Goal: Transaction & Acquisition: Book appointment/travel/reservation

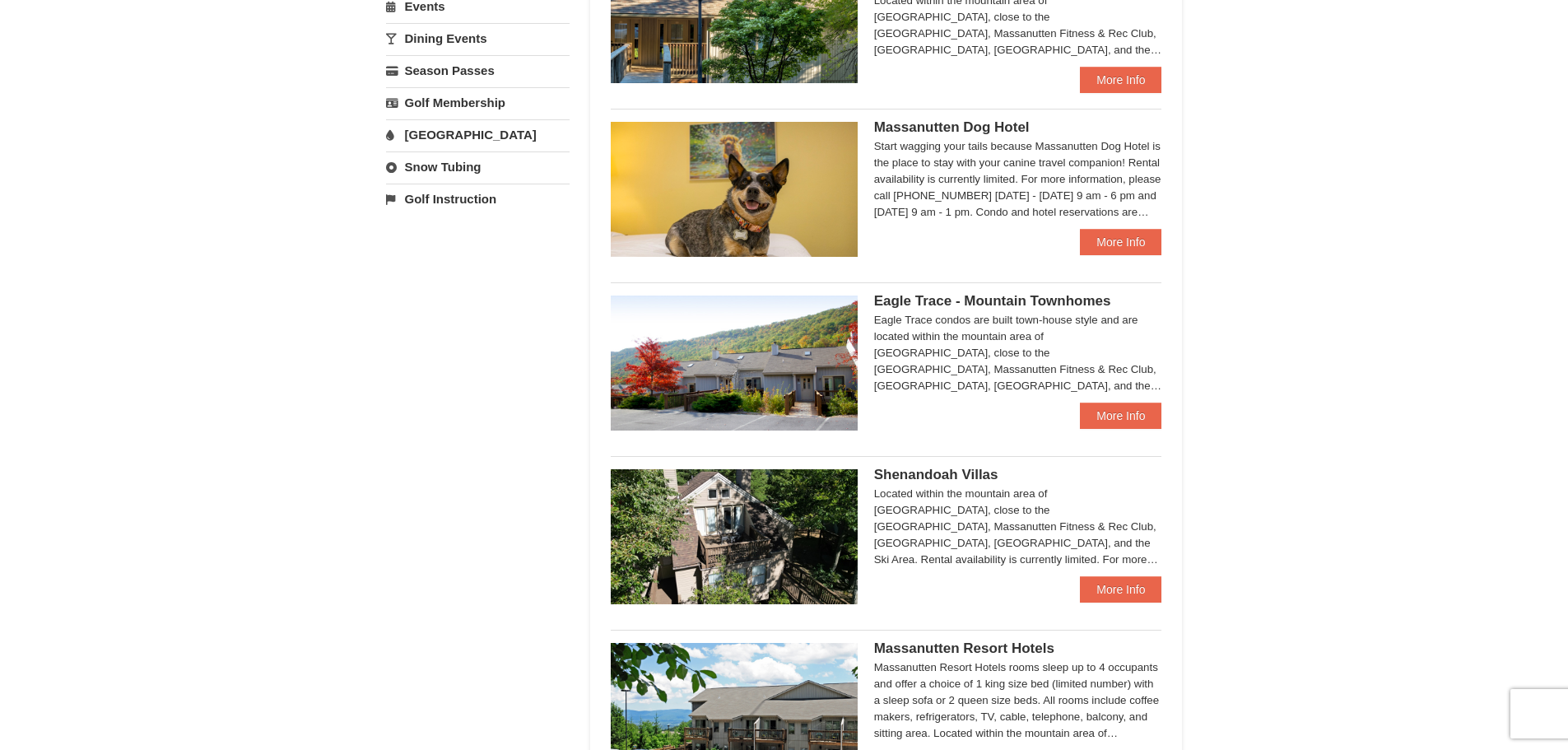
scroll to position [740, 0]
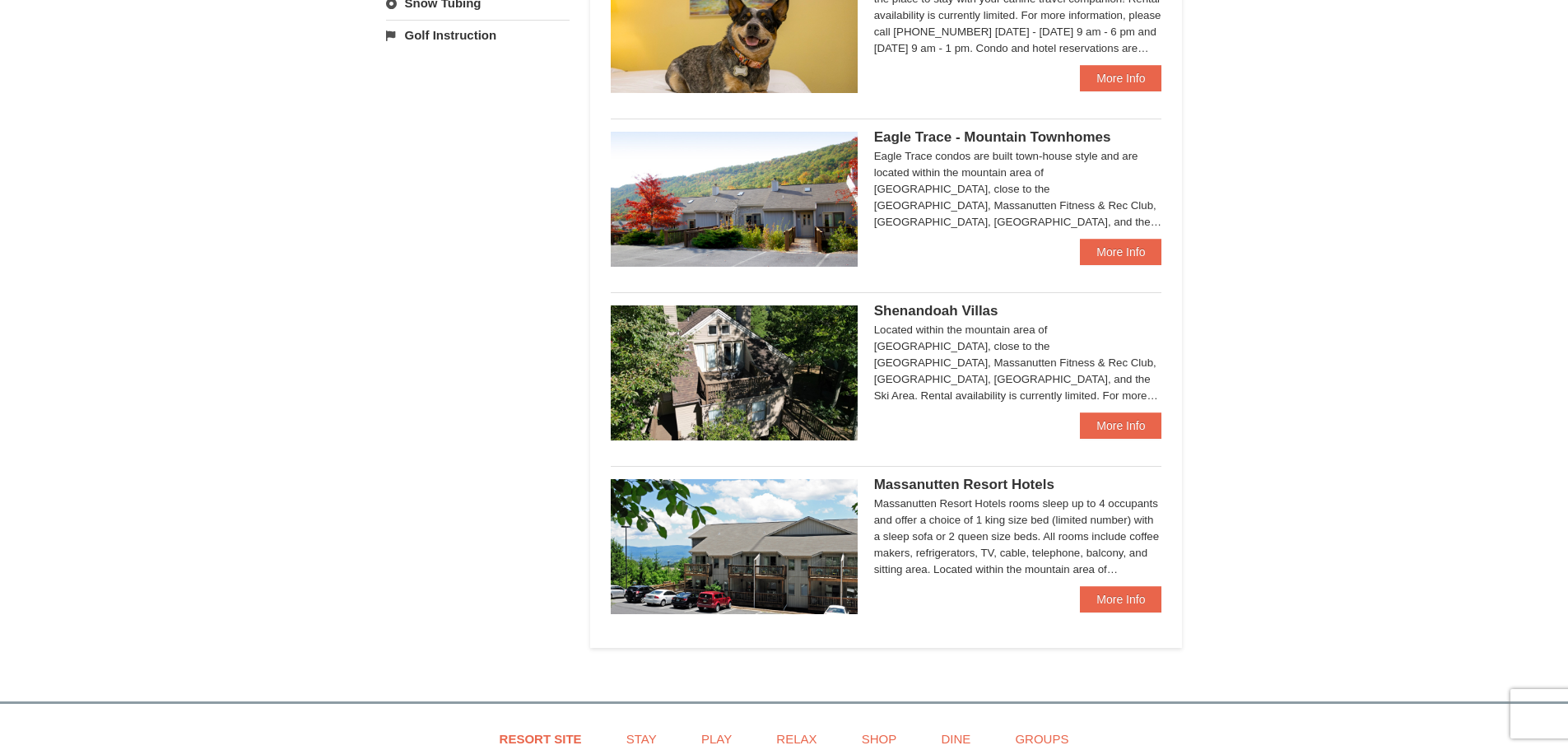
click at [943, 309] on span "Shenandoah Villas" at bounding box center [937, 311] width 124 height 16
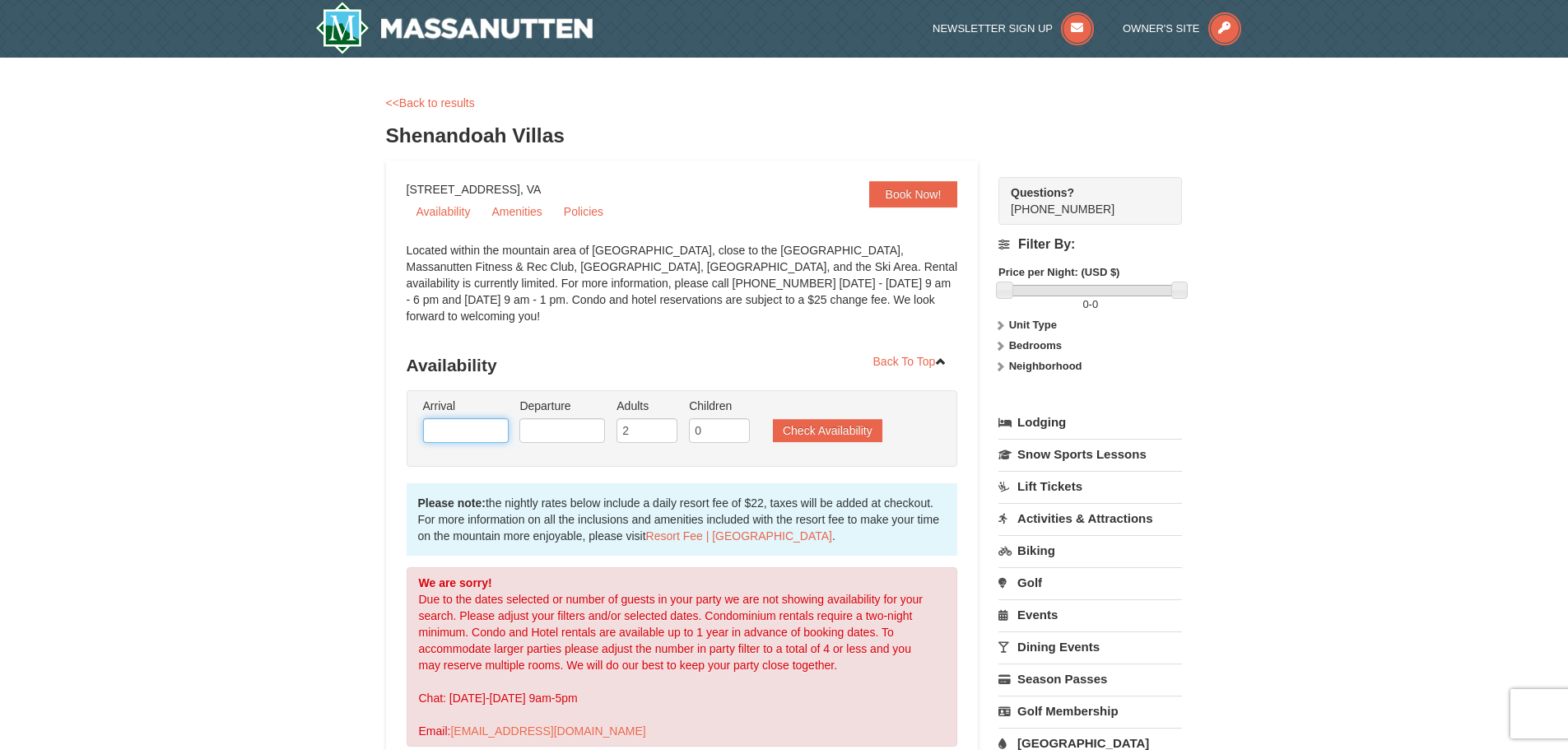
click at [492, 418] on input "text" at bounding box center [466, 431] width 86 height 25
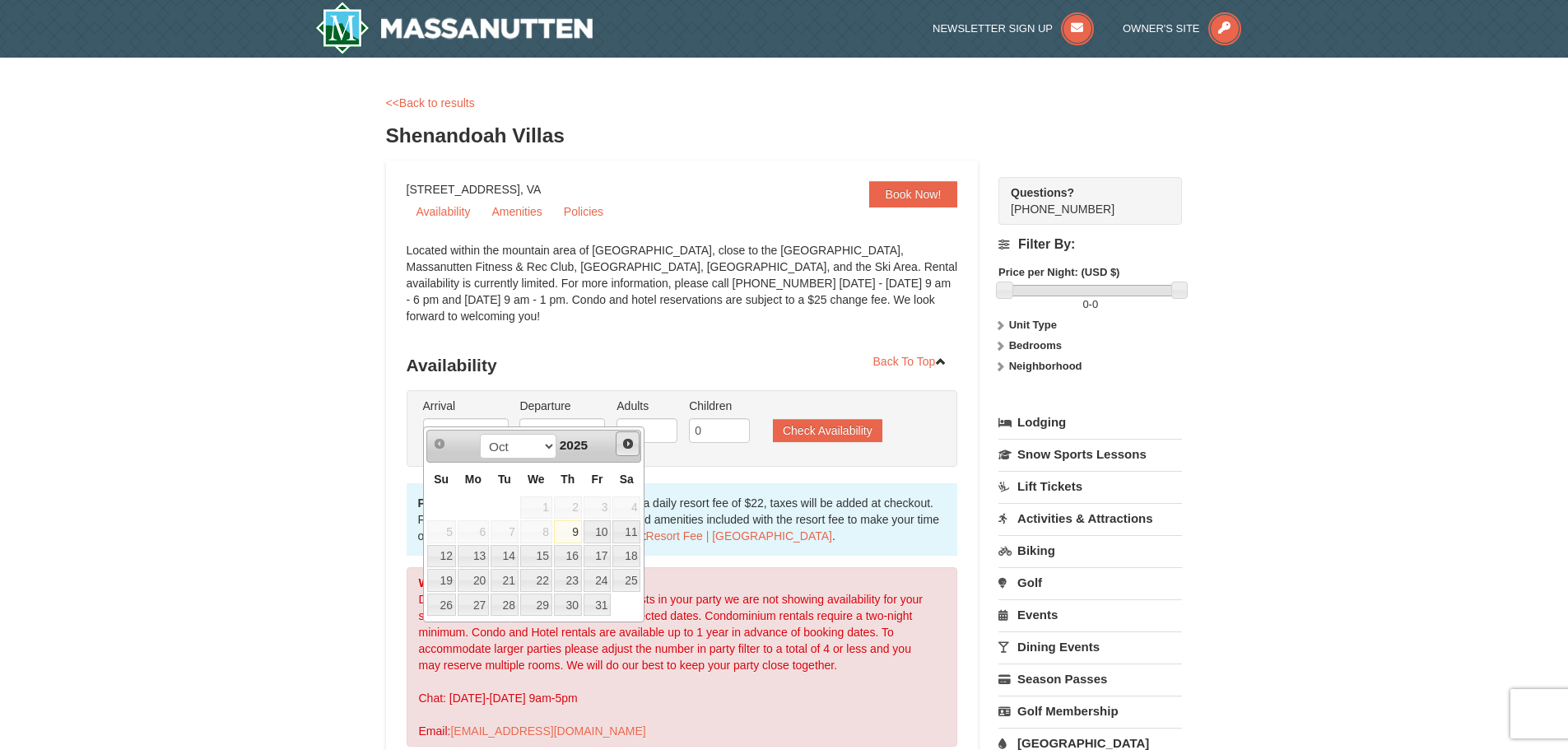
click at [632, 444] on span "Next" at bounding box center [628, 443] width 13 height 13
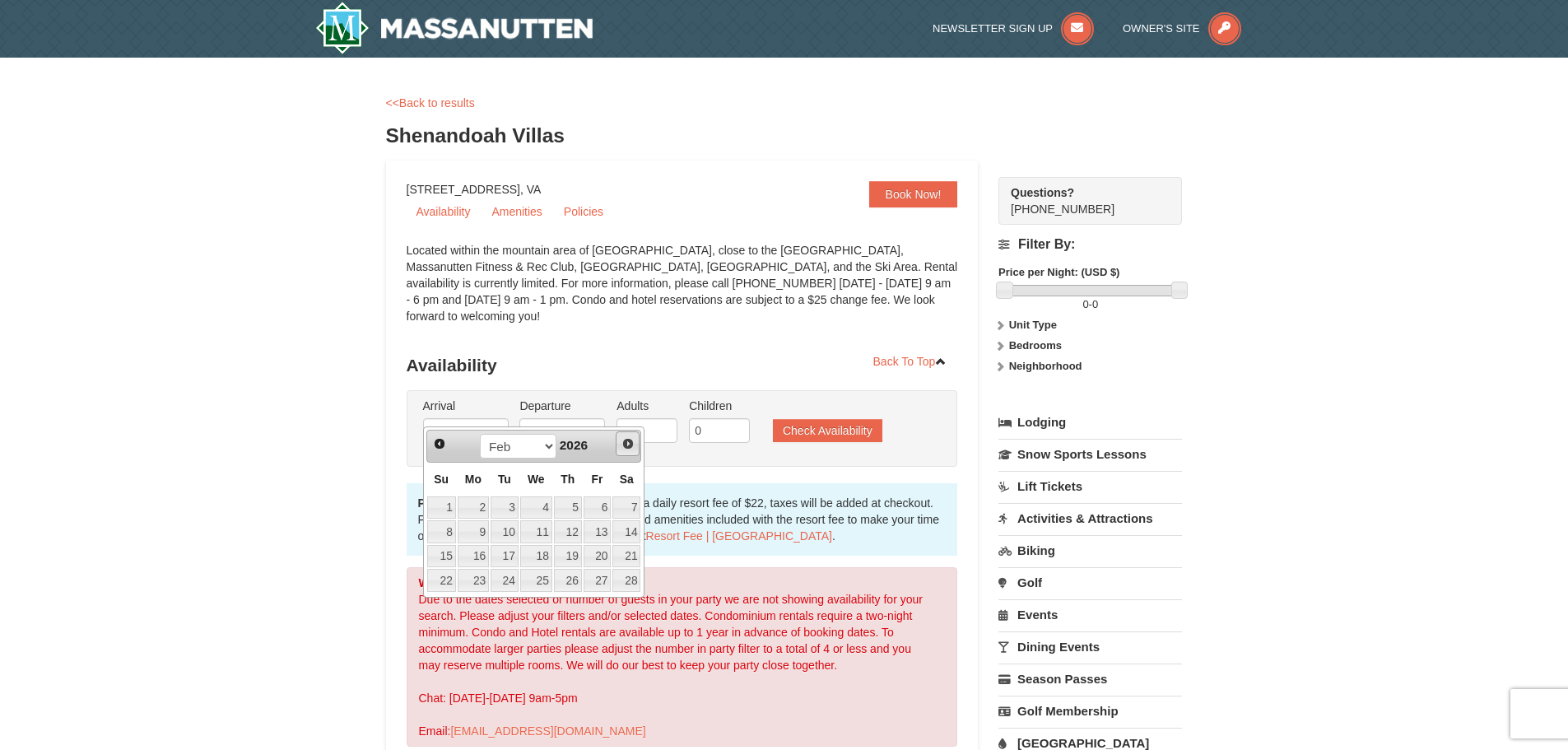
click at [632, 444] on span "Next" at bounding box center [628, 443] width 13 height 13
click at [486, 531] on link "6" at bounding box center [474, 531] width 32 height 23
type input "04/06/2026"
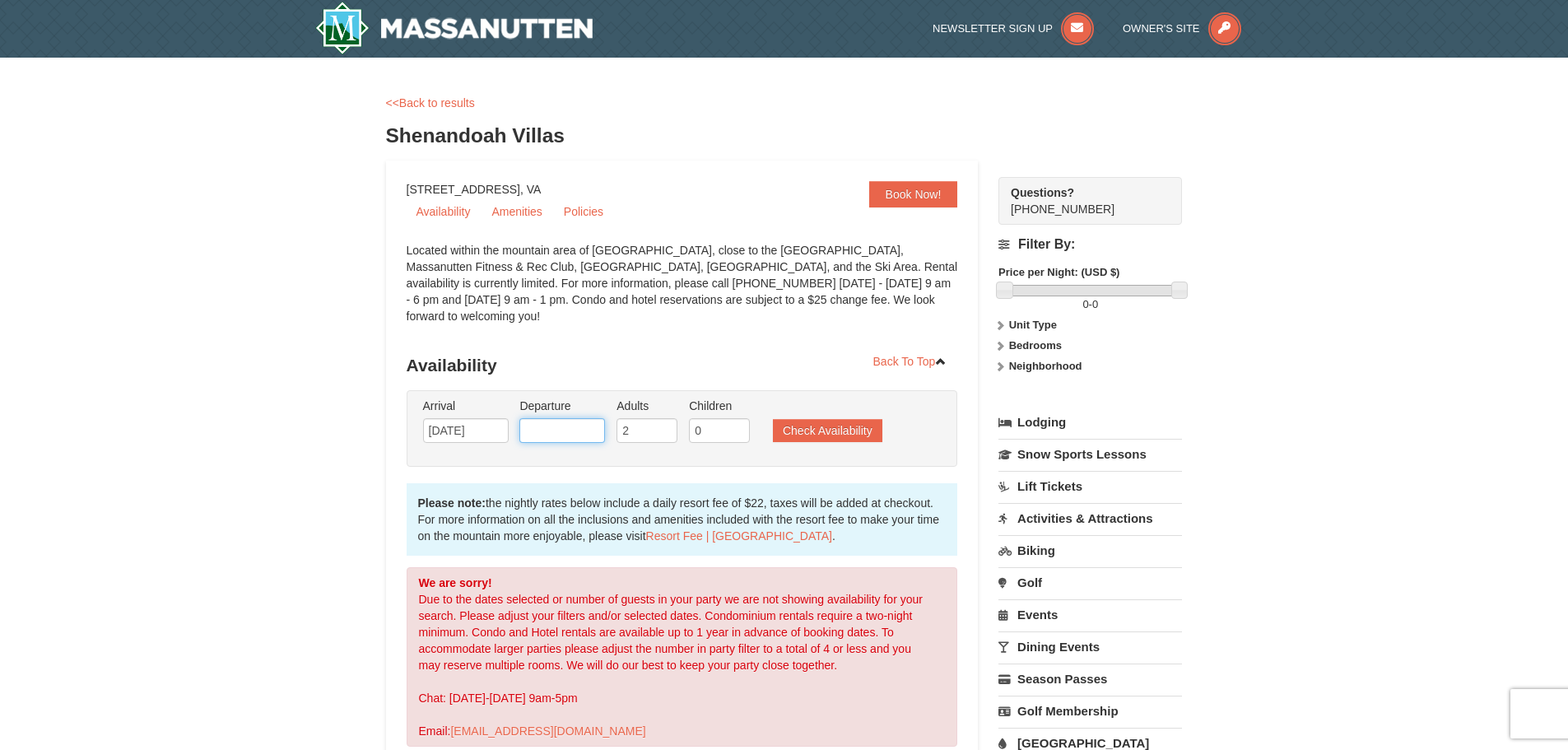
click at [558, 418] on input "text" at bounding box center [562, 431] width 86 height 25
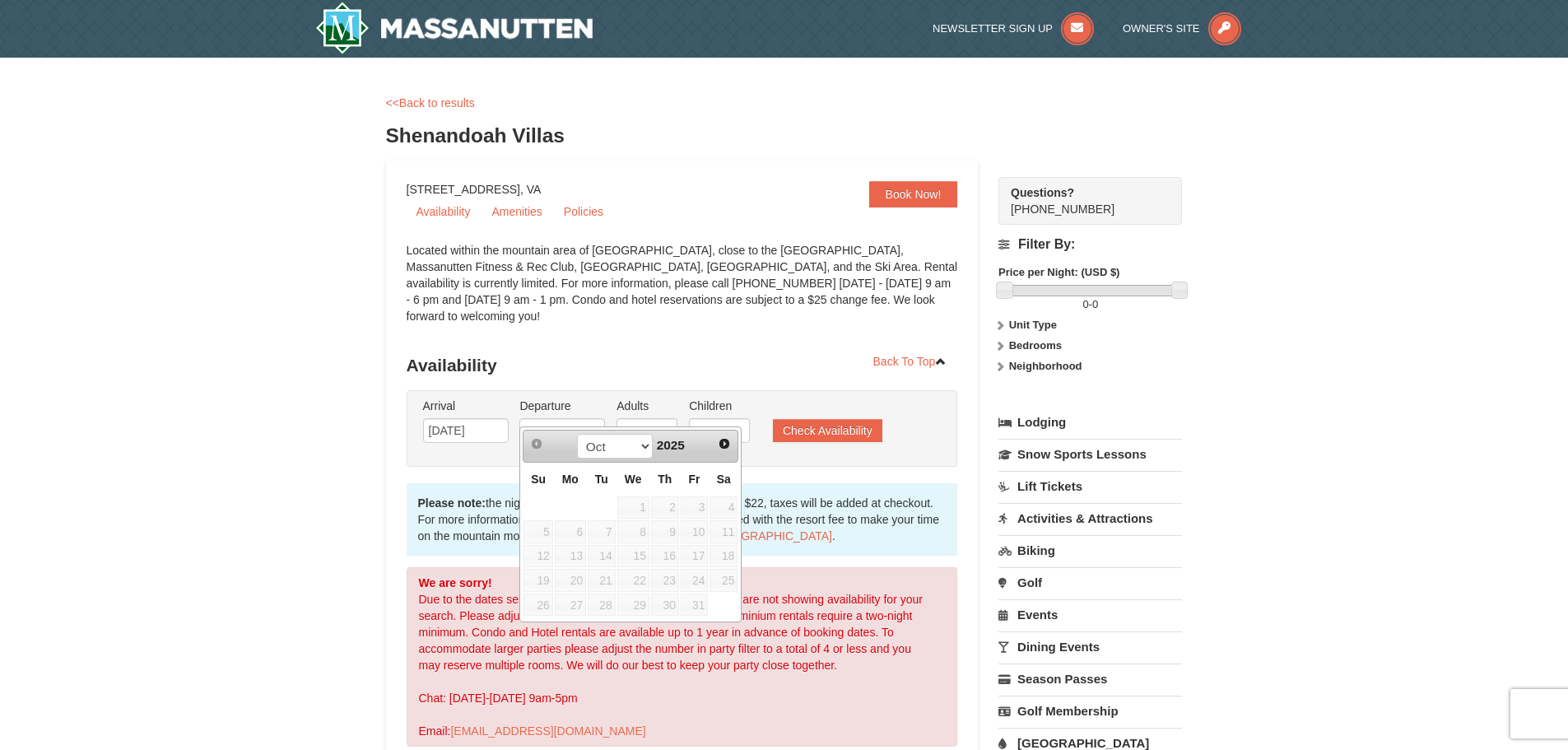
click at [723, 438] on span "Next" at bounding box center [724, 443] width 13 height 13
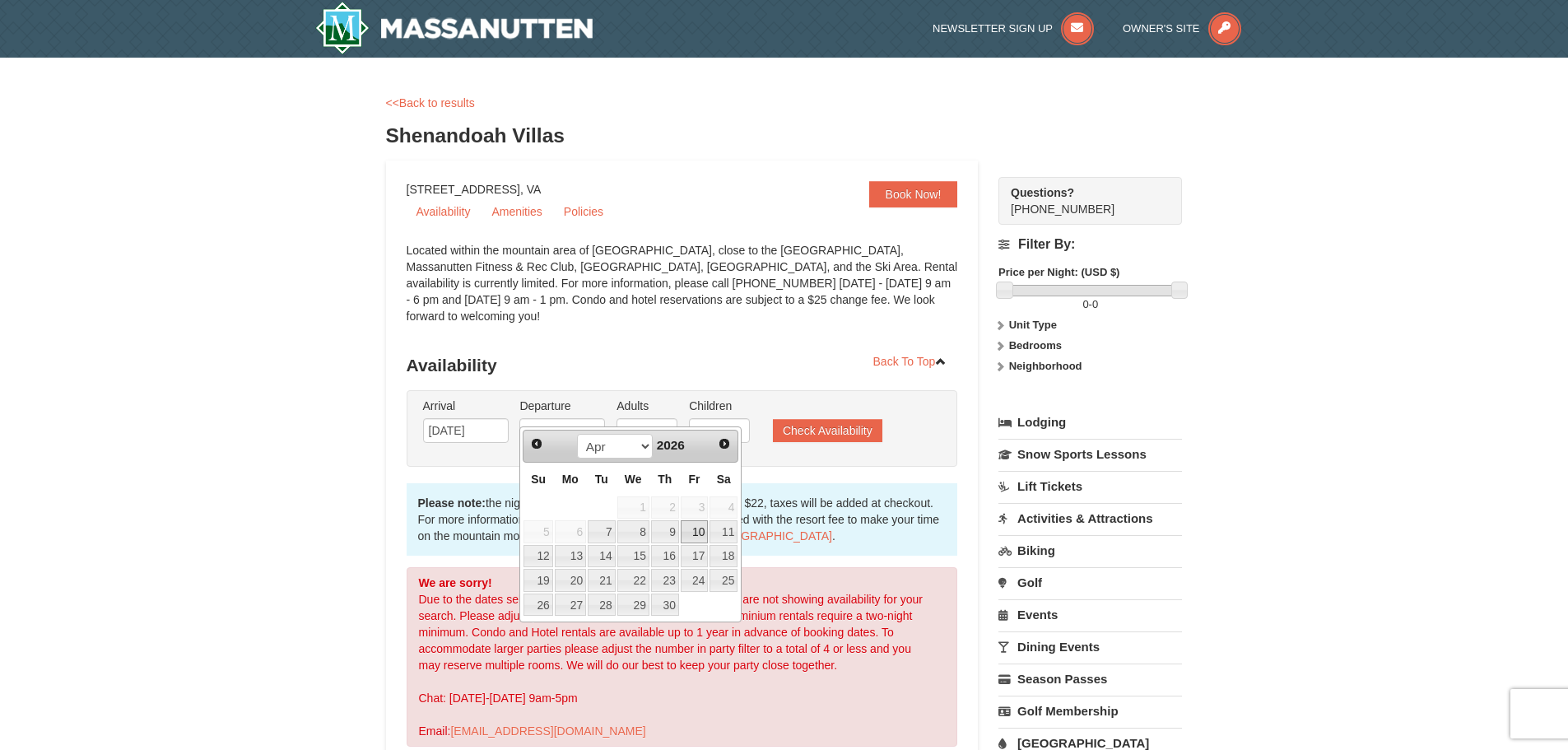
click at [700, 531] on link "10" at bounding box center [695, 531] width 28 height 23
type input "04/10/2026"
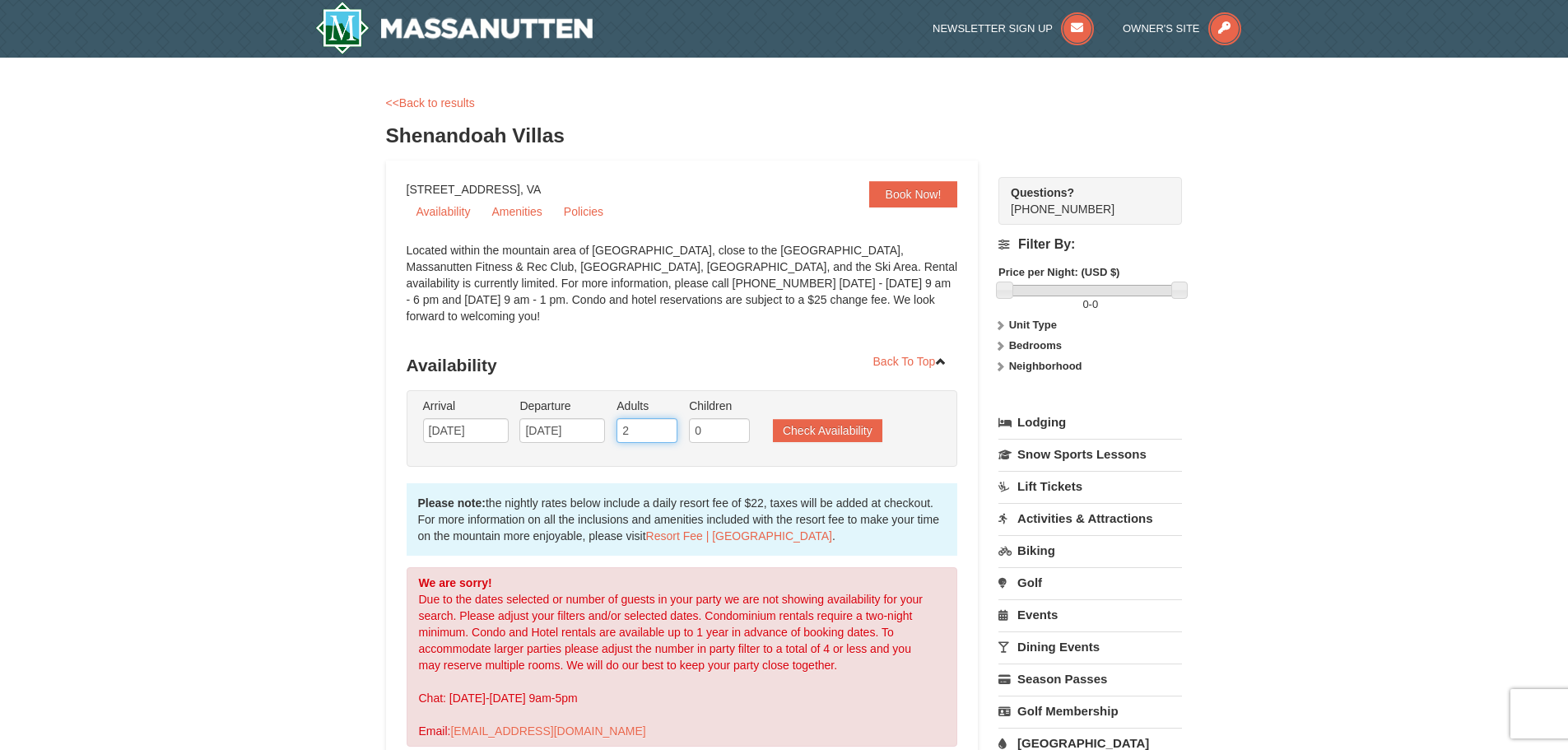
click at [657, 418] on input "2" at bounding box center [647, 431] width 61 height 25
click at [667, 418] on input "3" at bounding box center [647, 431] width 61 height 25
click at [667, 418] on input "4" at bounding box center [647, 431] width 61 height 25
click at [667, 418] on input "5" at bounding box center [647, 431] width 61 height 25
click at [667, 418] on input "6" at bounding box center [647, 431] width 61 height 25
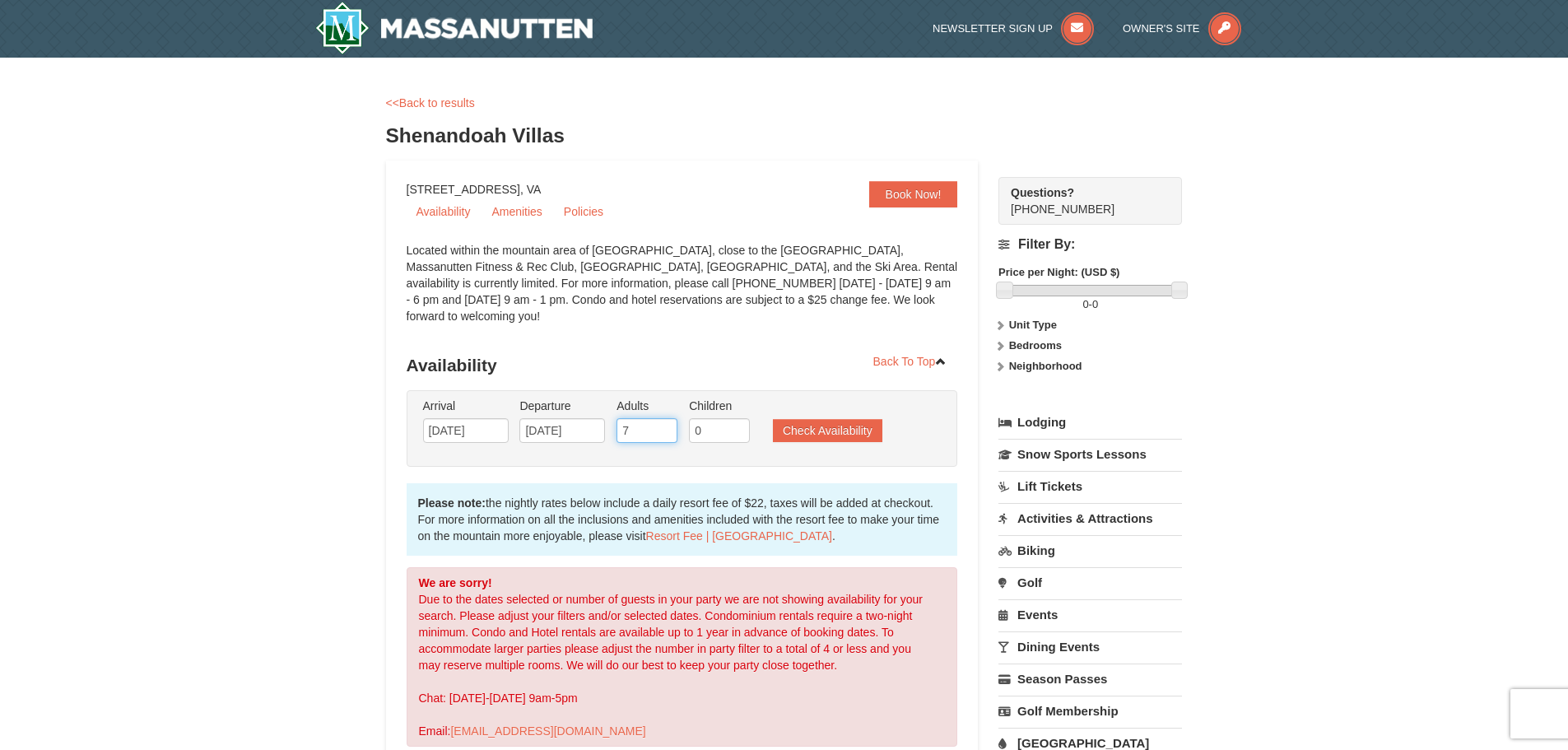
type input "7"
click at [667, 418] on input "7" at bounding box center [647, 431] width 61 height 25
click at [699, 418] on input "0" at bounding box center [720, 431] width 61 height 25
click at [741, 418] on input "1" at bounding box center [720, 431] width 61 height 25
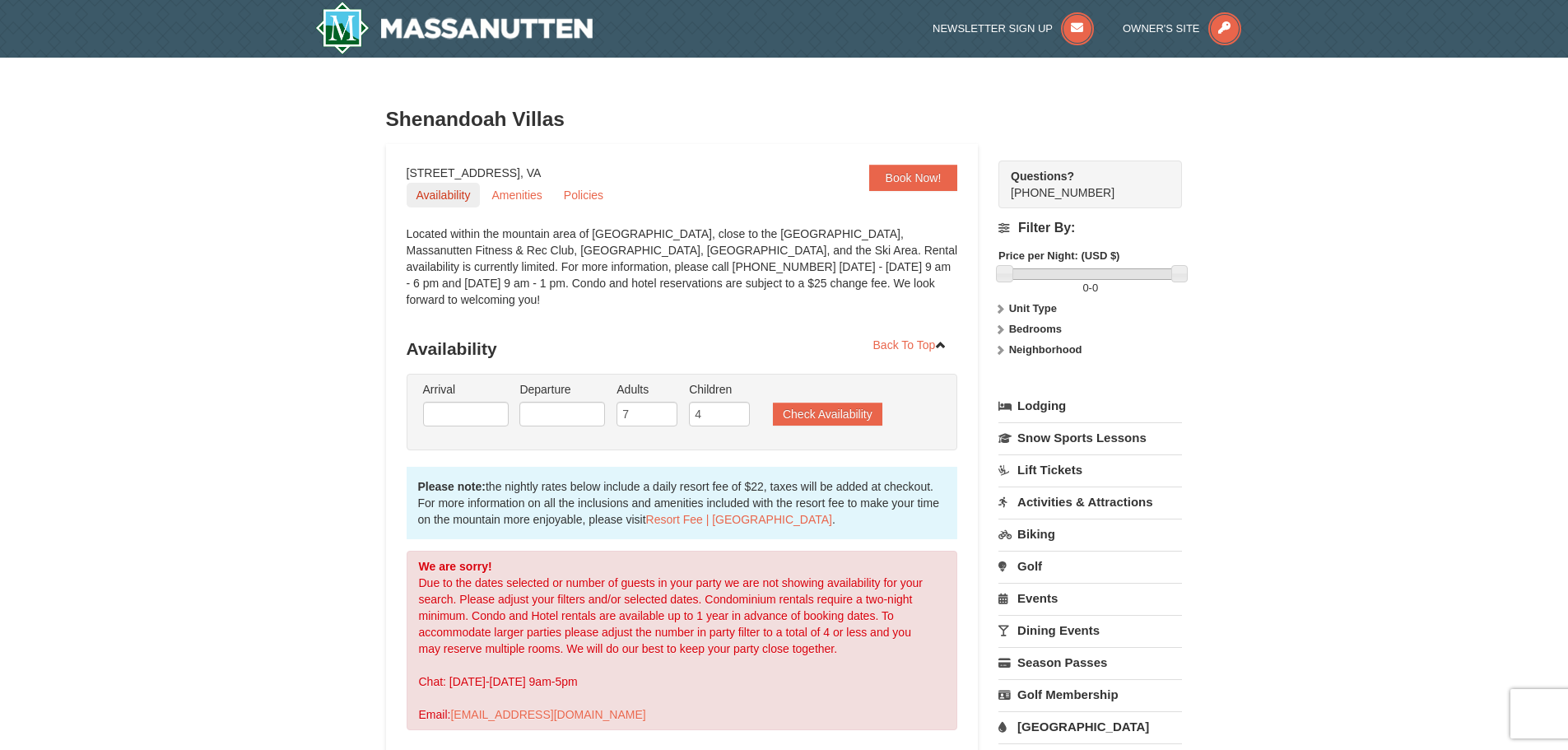
click at [439, 193] on link "Availability" at bounding box center [444, 195] width 74 height 25
click at [999, 311] on icon at bounding box center [1000, 308] width 11 height 11
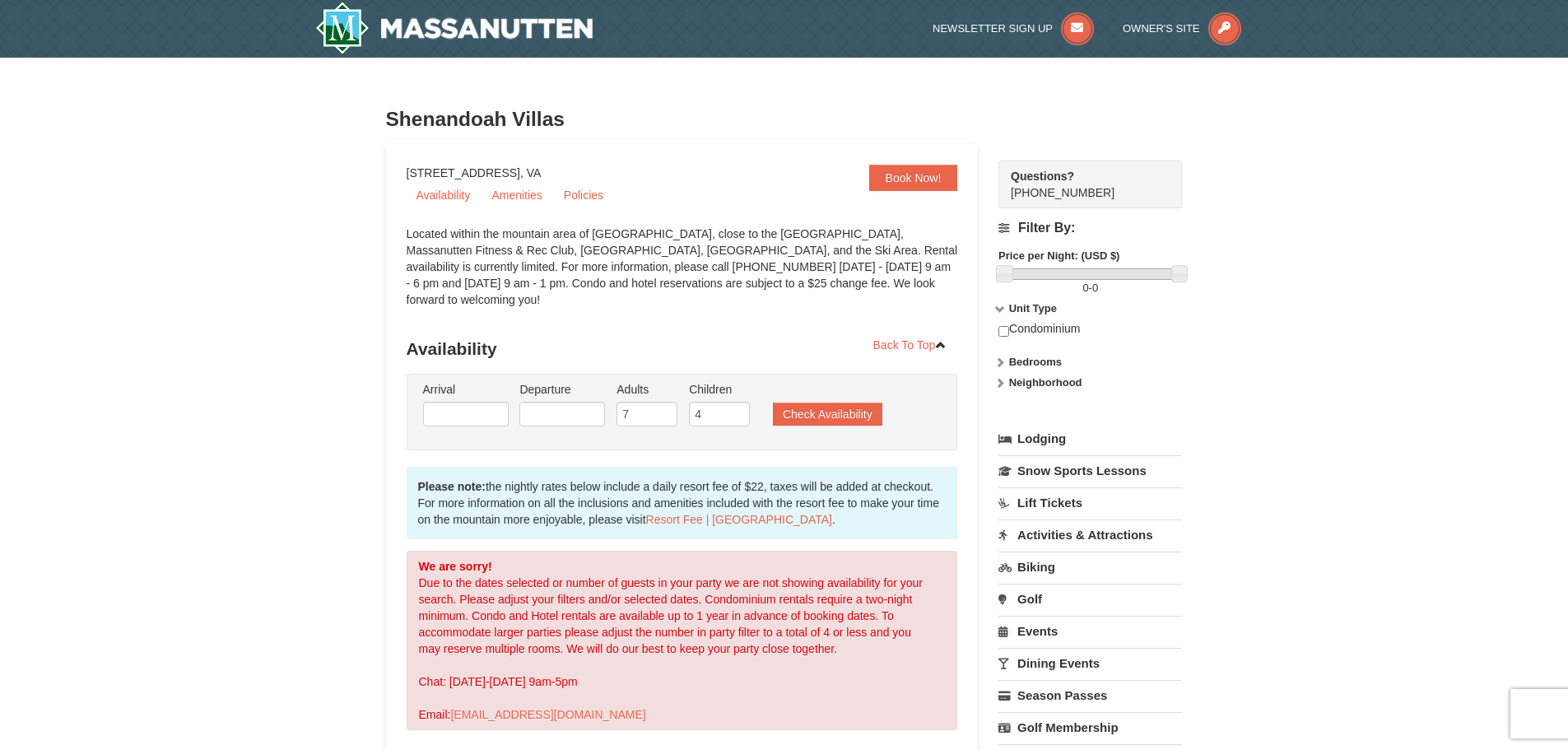
click at [999, 363] on icon at bounding box center [1000, 361] width 11 height 11
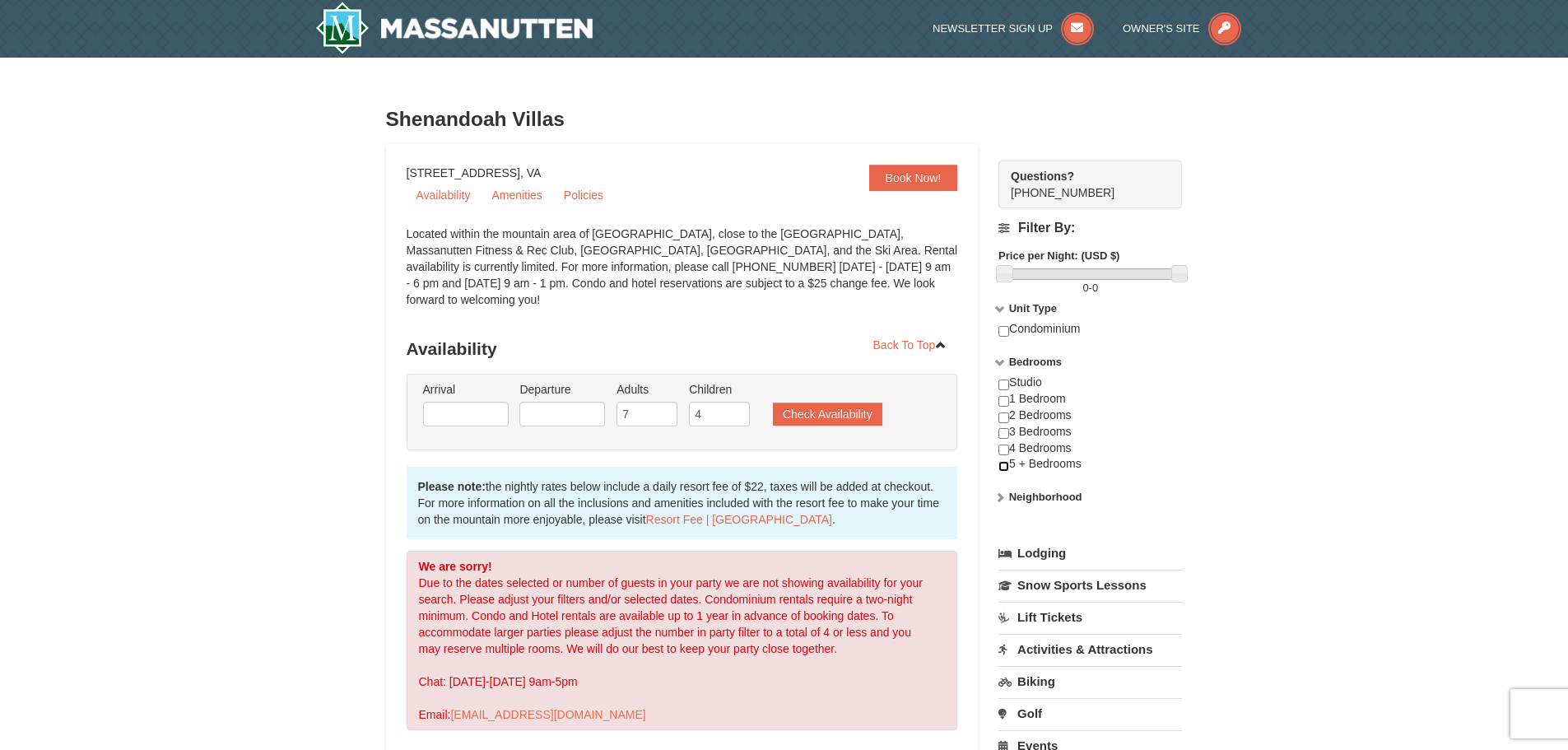
click at [1003, 466] on input "checkbox" at bounding box center [1004, 466] width 11 height 11
checkbox input "true"
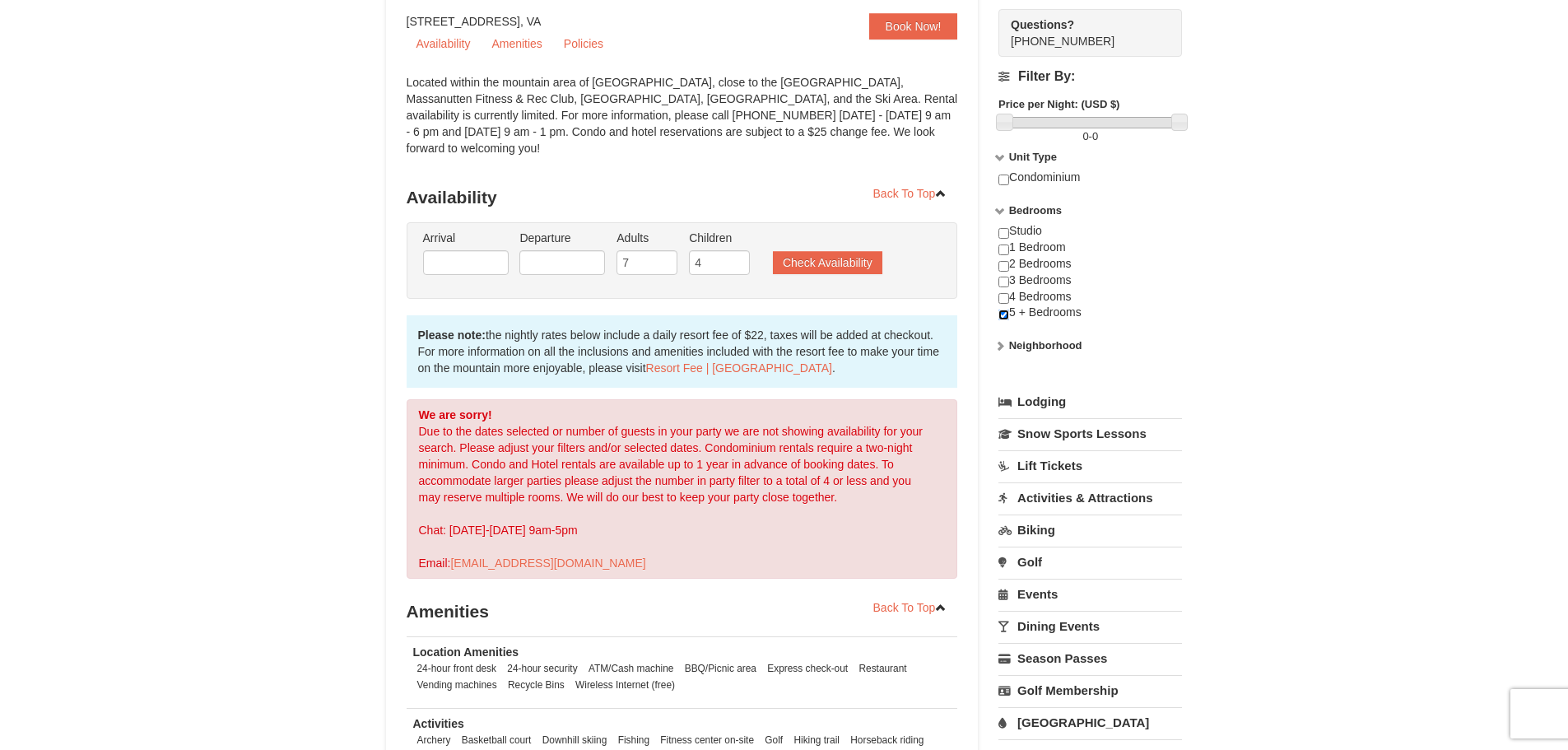
scroll to position [165, 0]
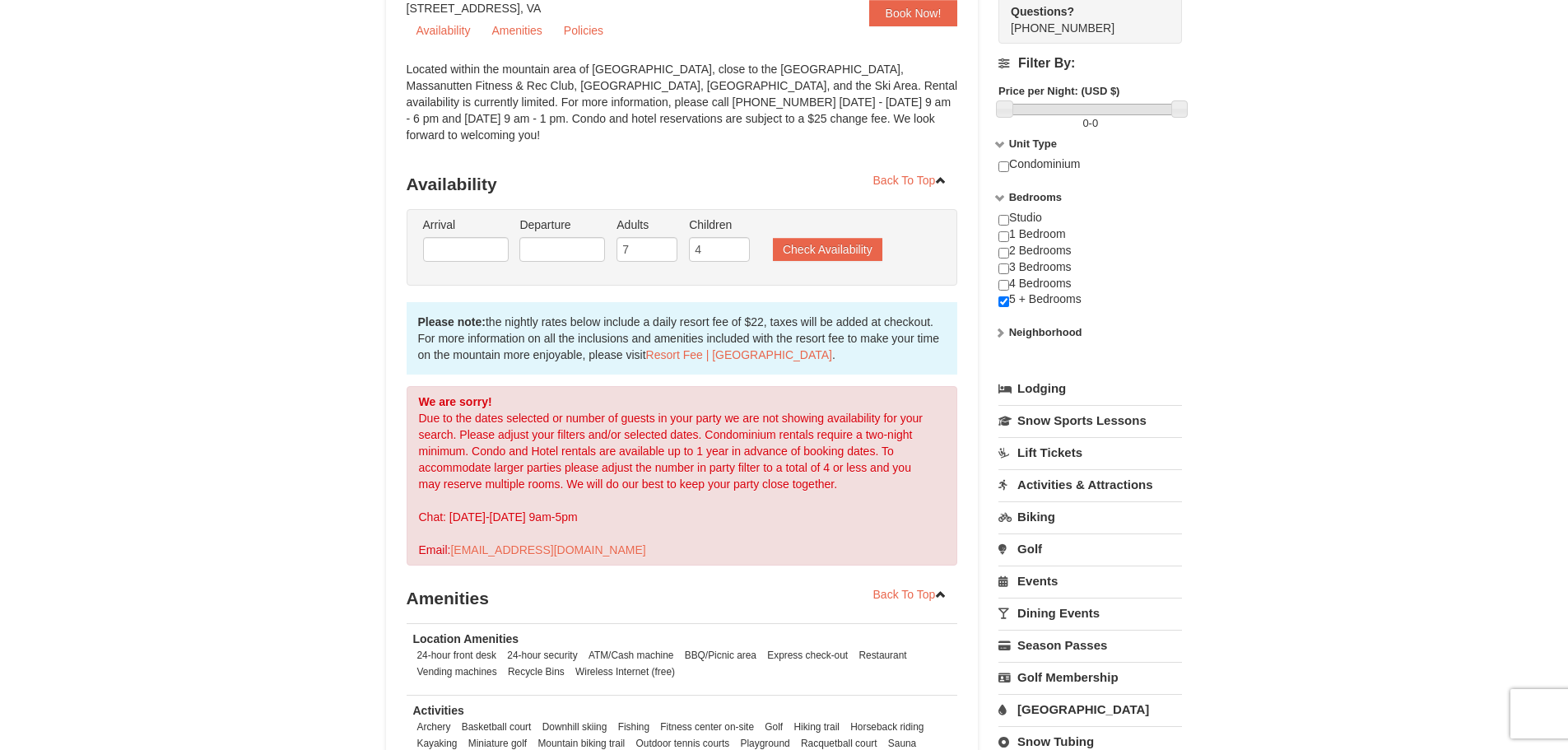
click at [996, 328] on icon at bounding box center [1000, 332] width 11 height 11
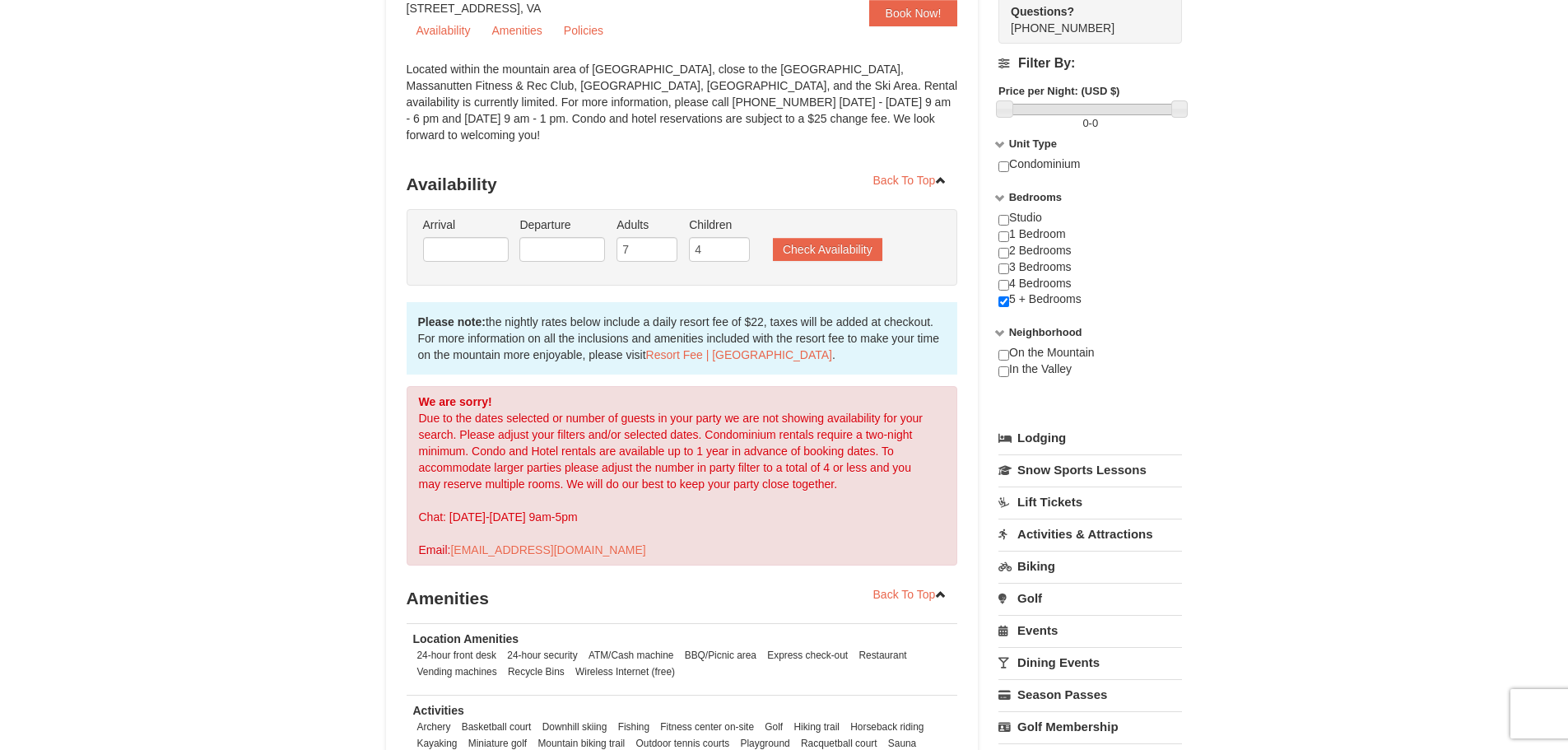
click at [1001, 332] on icon at bounding box center [1000, 332] width 11 height 11
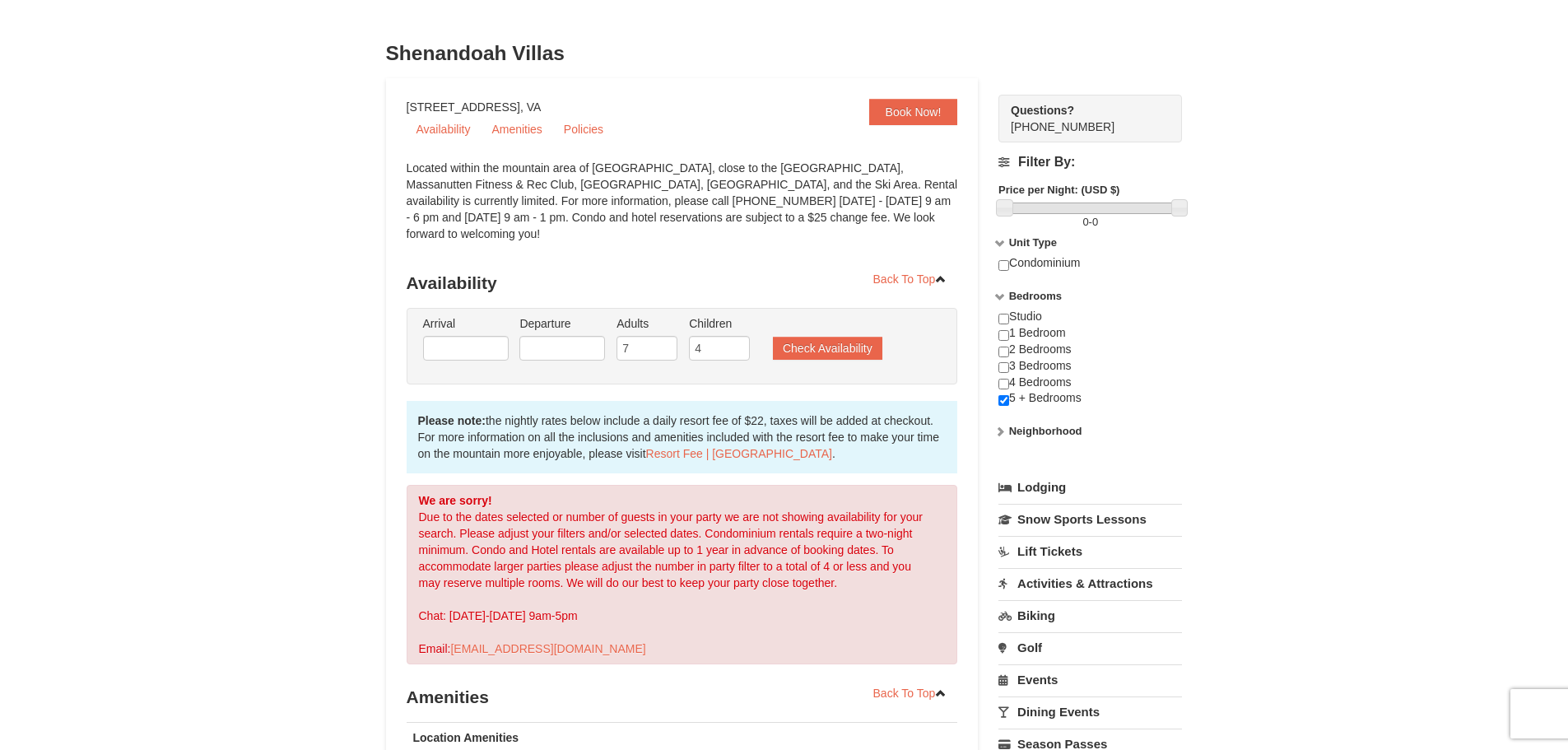
scroll to position [0, 0]
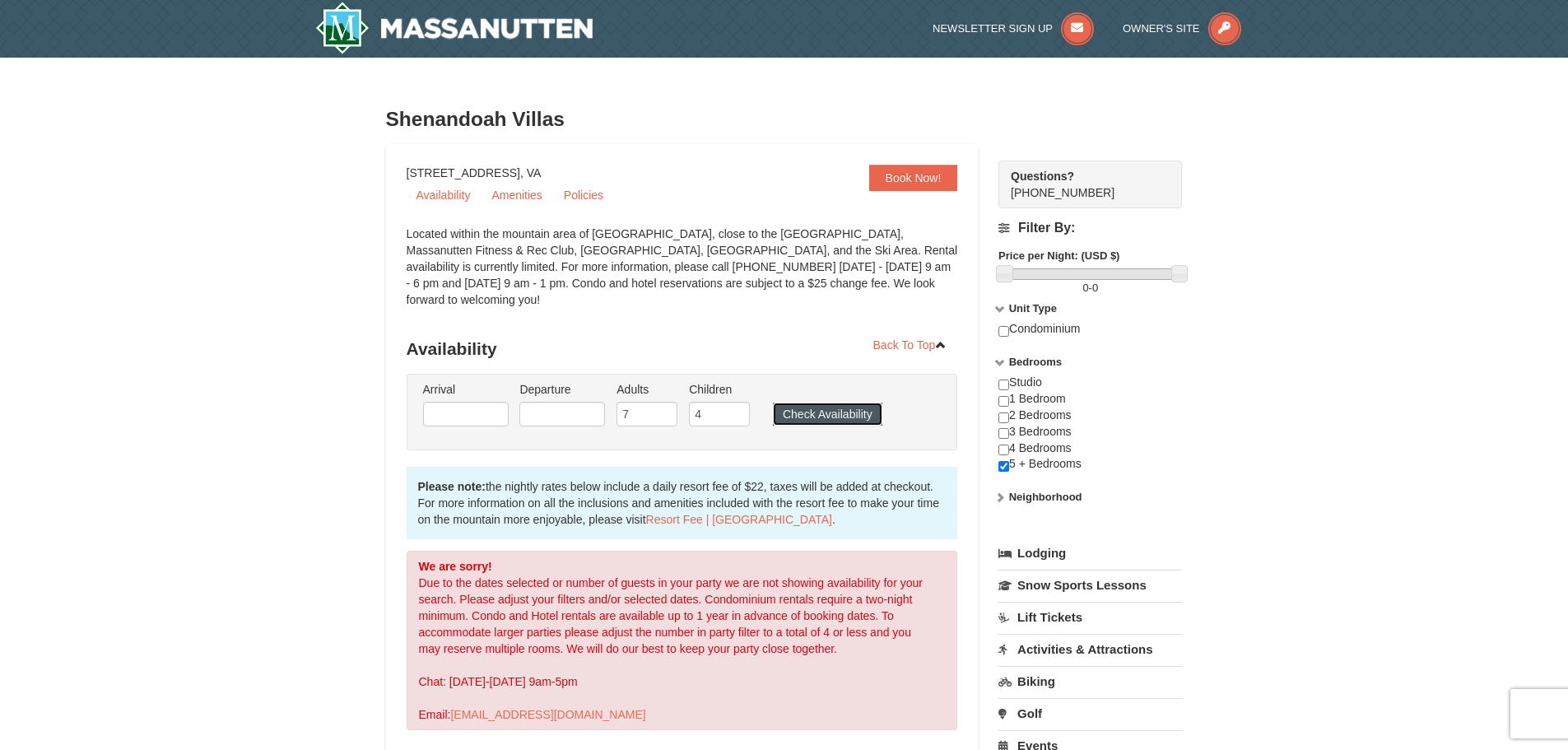
click at [835, 403] on button "Check Availability" at bounding box center [827, 414] width 109 height 23
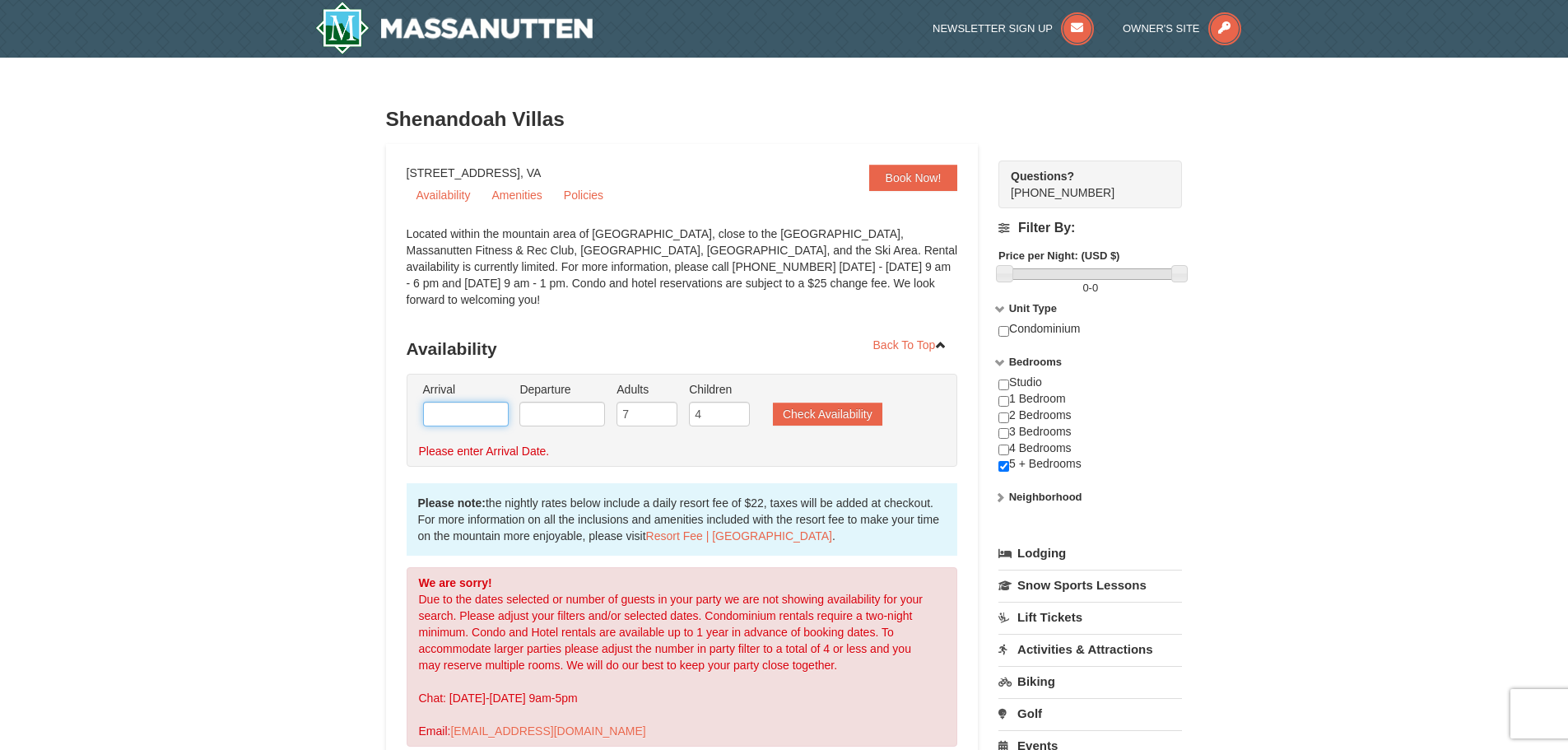
click at [464, 402] on input "text" at bounding box center [466, 414] width 86 height 25
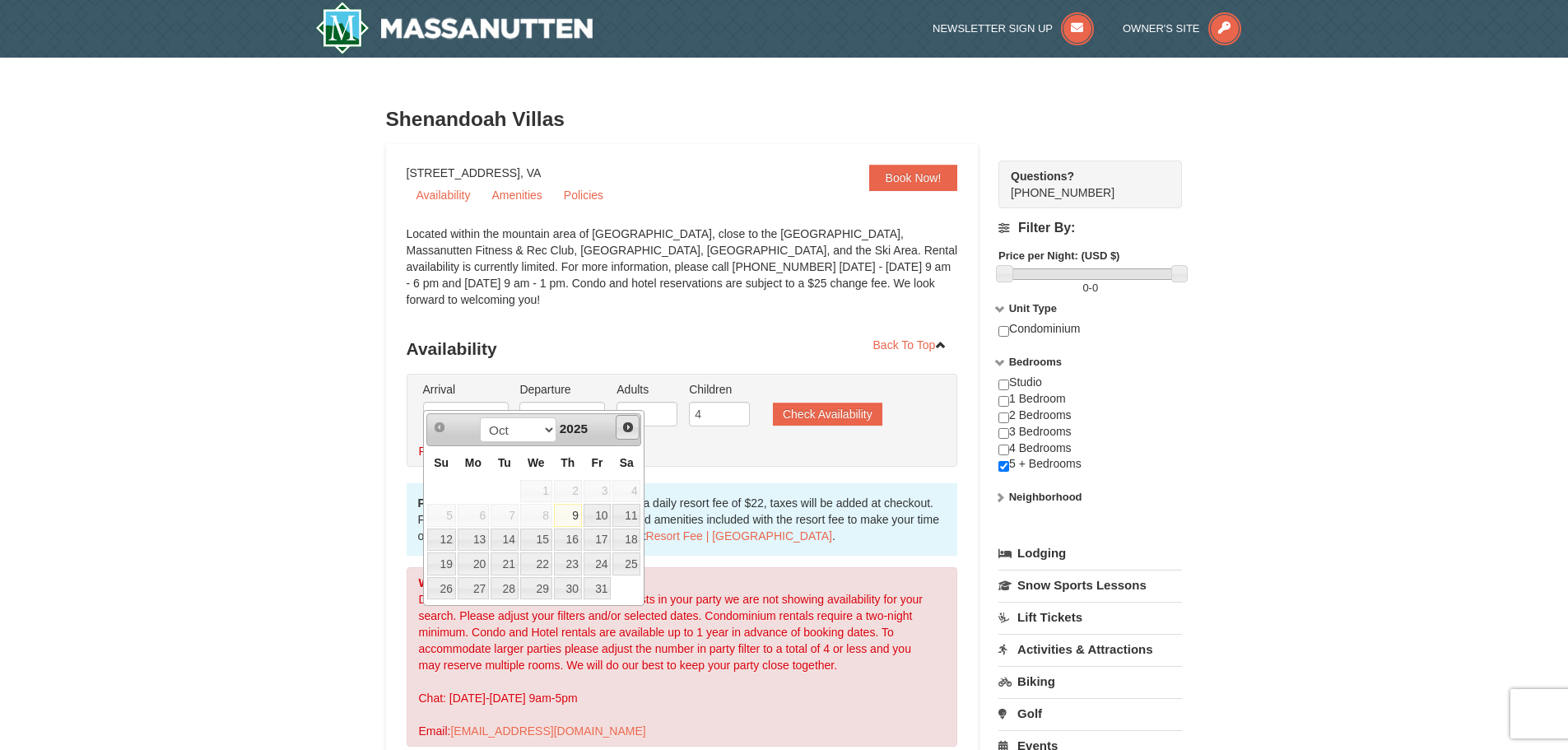
click at [629, 426] on span "Next" at bounding box center [628, 427] width 13 height 13
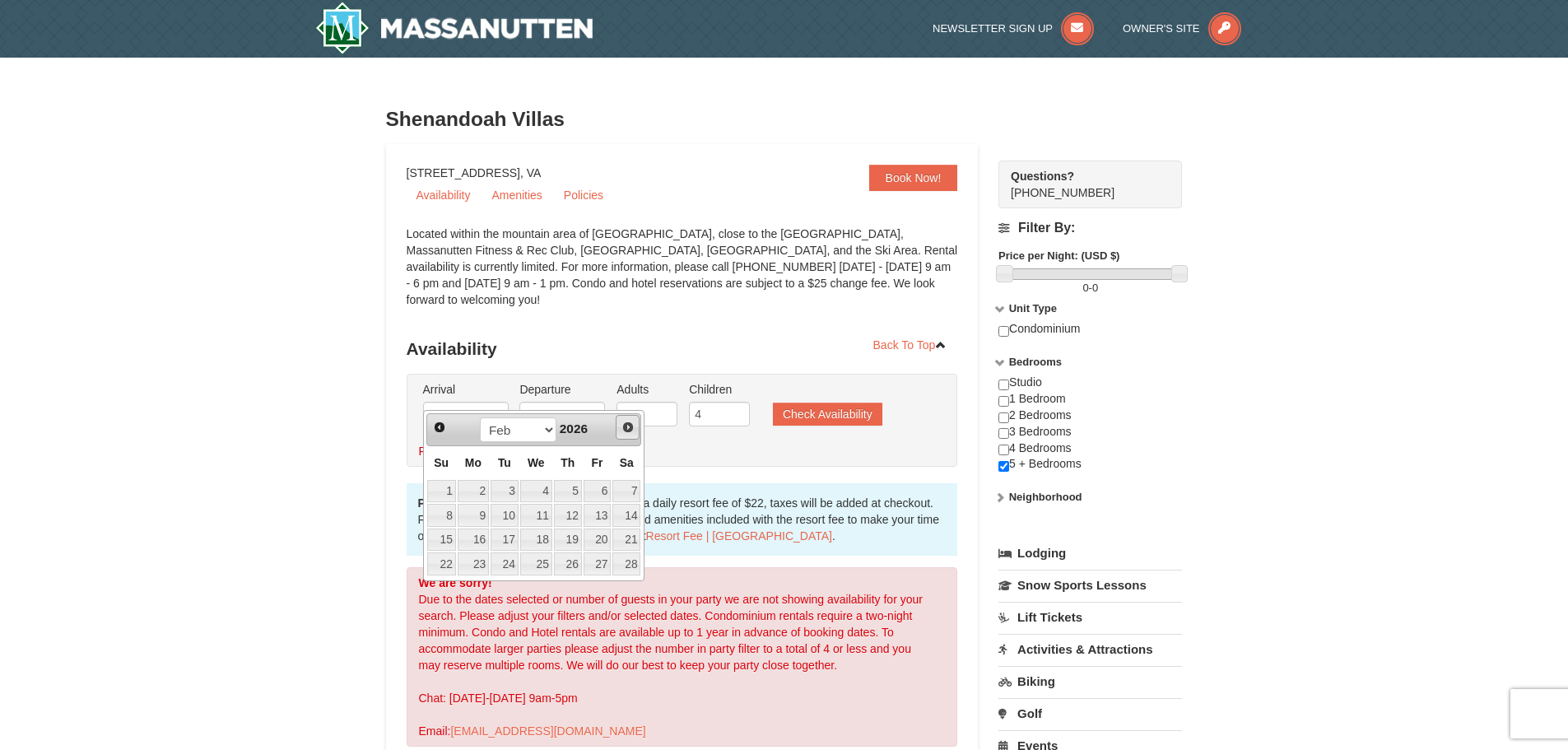
click at [629, 426] on span "Next" at bounding box center [628, 427] width 13 height 13
click at [635, 425] on link "Next" at bounding box center [628, 427] width 25 height 25
click at [475, 516] on link "6" at bounding box center [474, 515] width 32 height 23
type input "04/06/2026"
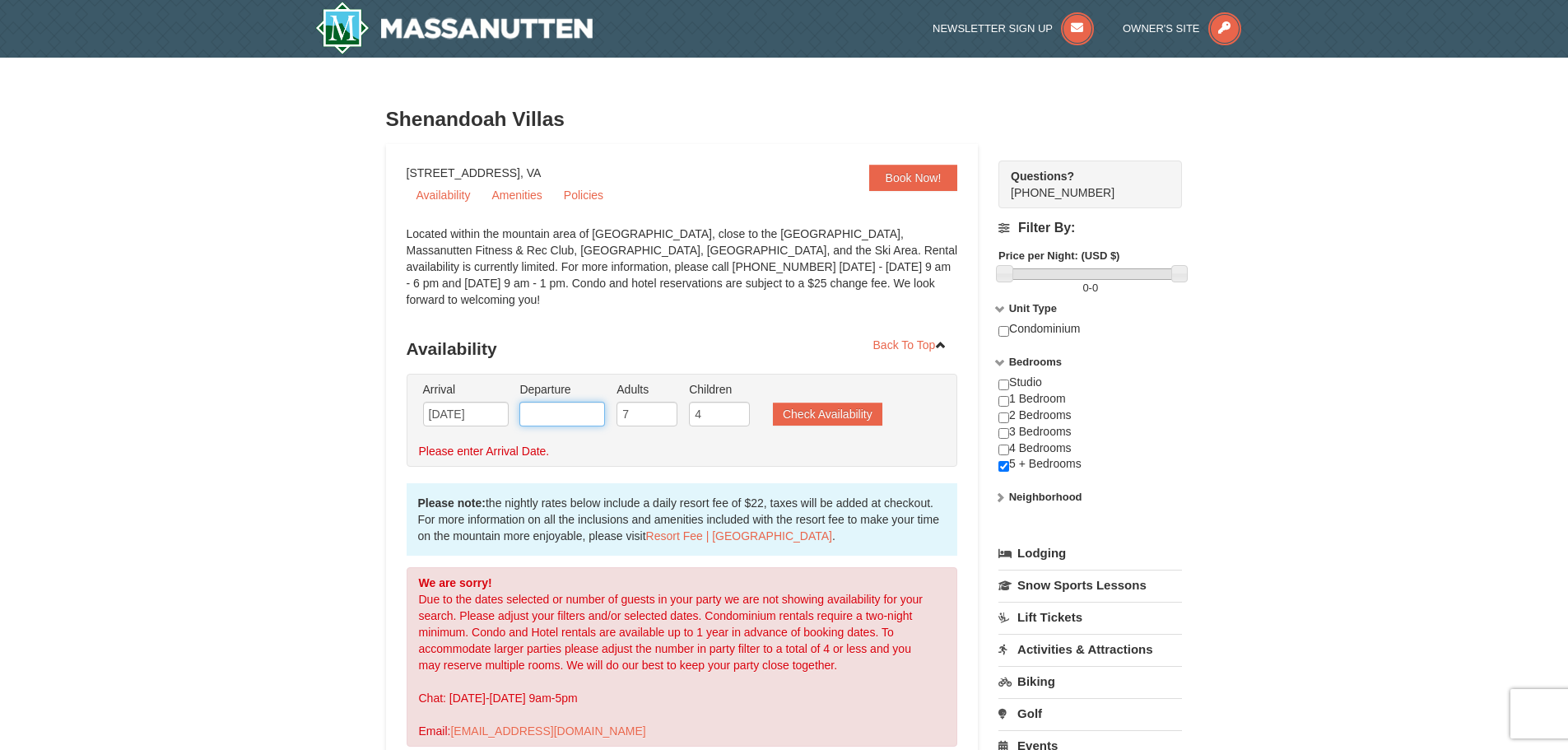
click at [580, 404] on input "text" at bounding box center [562, 414] width 86 height 25
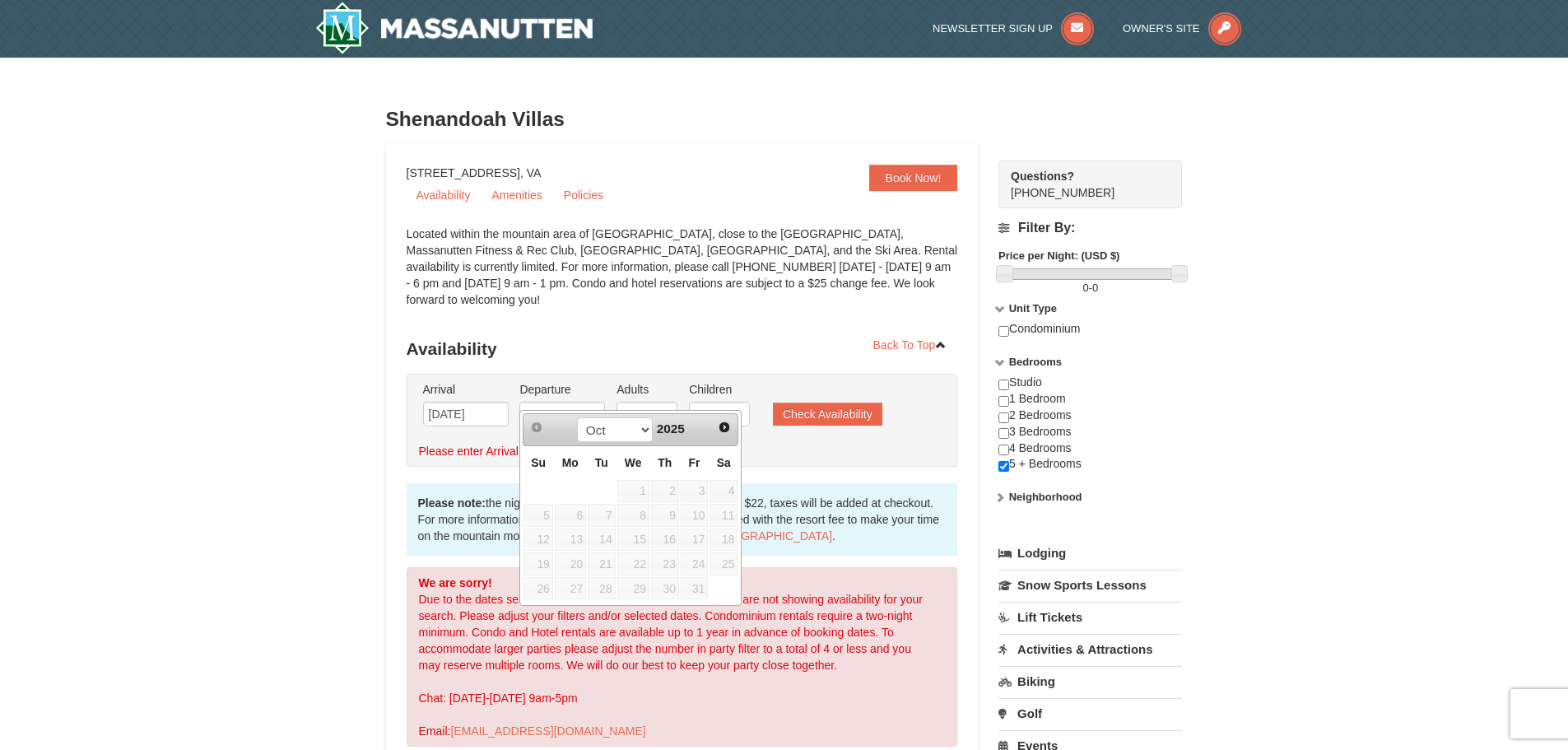
click at [725, 436] on link "Next" at bounding box center [725, 427] width 23 height 23
click at [725, 436] on link "Next" at bounding box center [725, 427] width 25 height 25
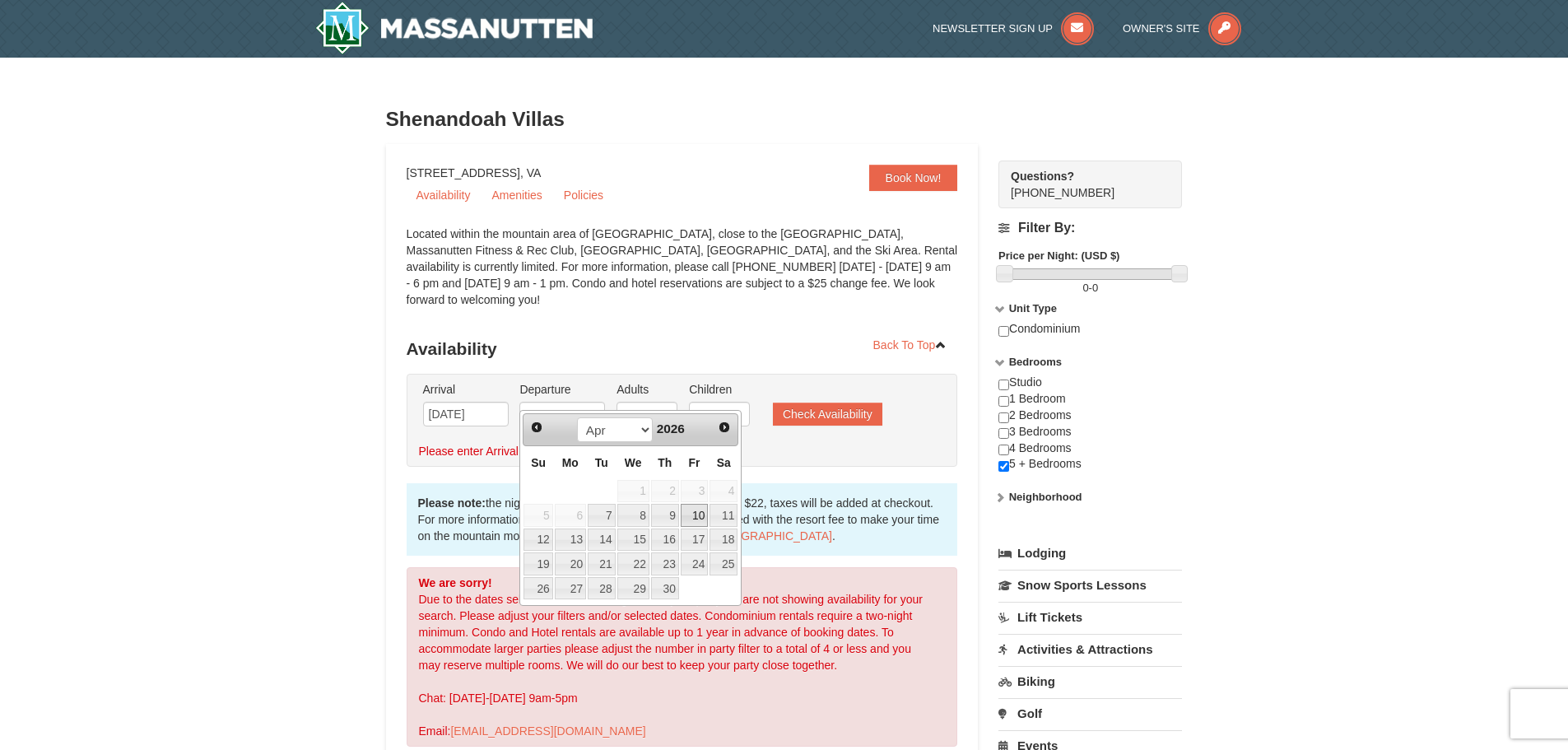
click at [695, 516] on link "10" at bounding box center [695, 515] width 28 height 23
type input "04/10/2026"
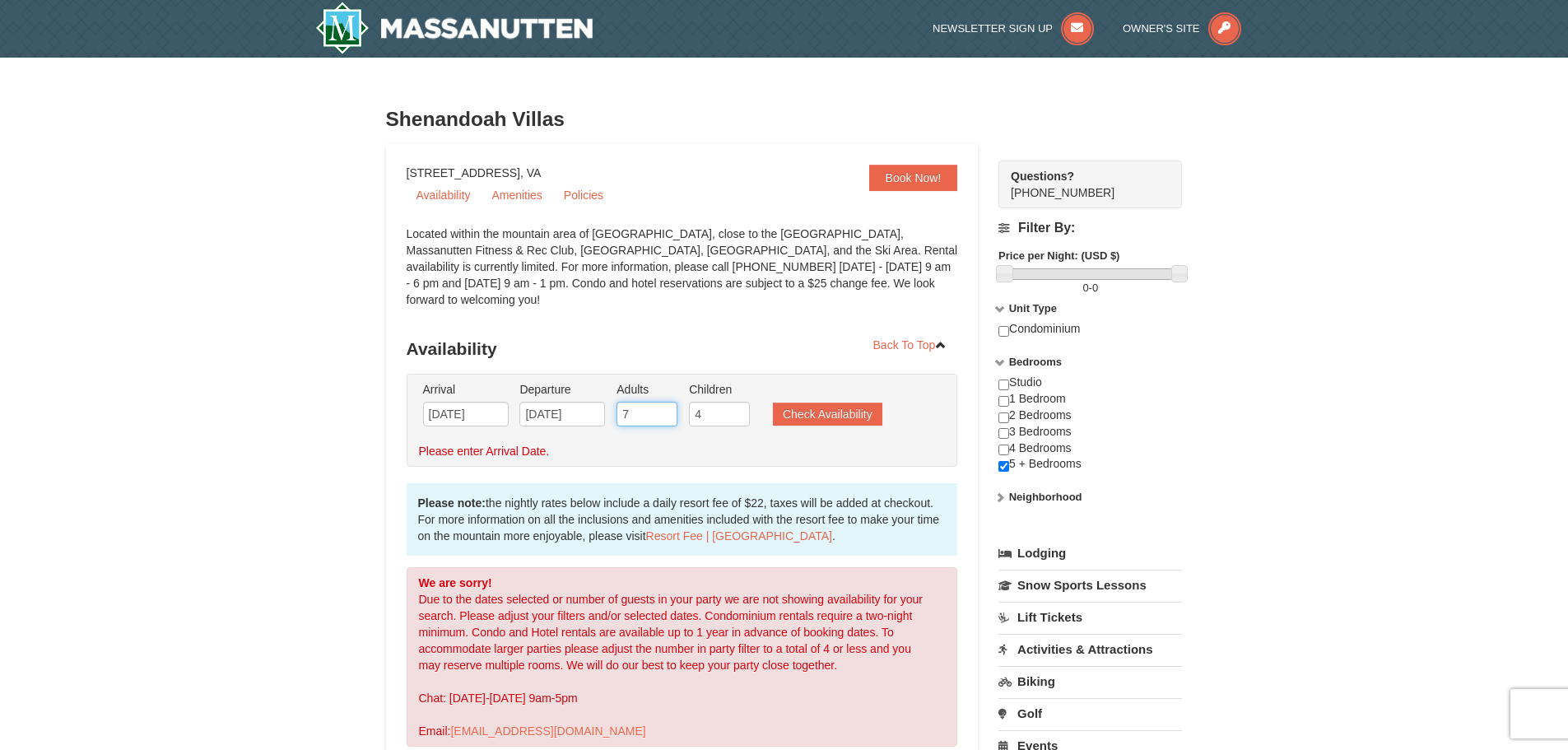
click at [649, 402] on input "7" at bounding box center [647, 414] width 61 height 25
click at [705, 402] on input "4" at bounding box center [720, 414] width 61 height 25
click at [821, 403] on button "Check Availability" at bounding box center [827, 414] width 109 height 23
click at [461, 32] on img at bounding box center [454, 28] width 278 height 53
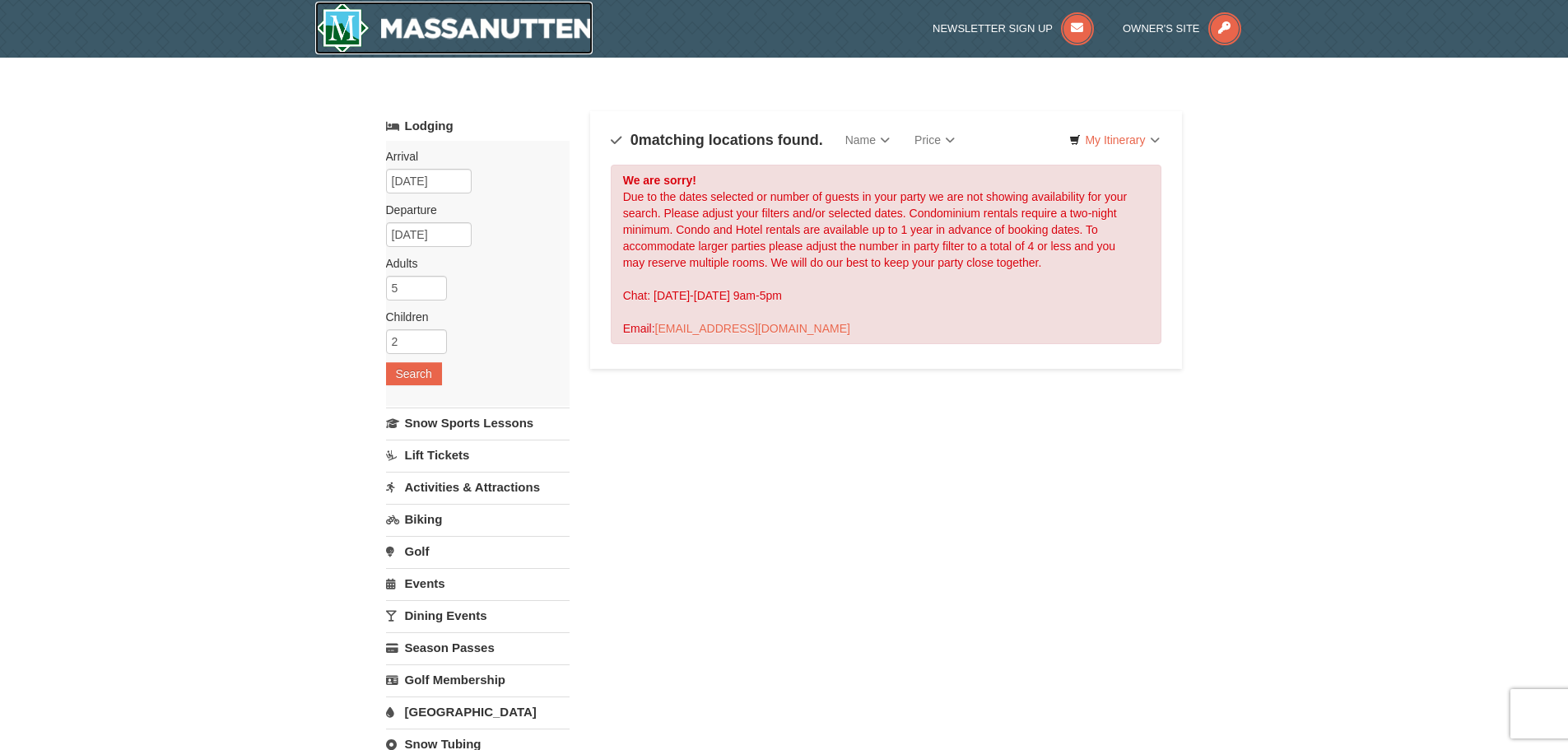
click at [503, 37] on img at bounding box center [454, 28] width 278 height 53
